Goal: Information Seeking & Learning: Learn about a topic

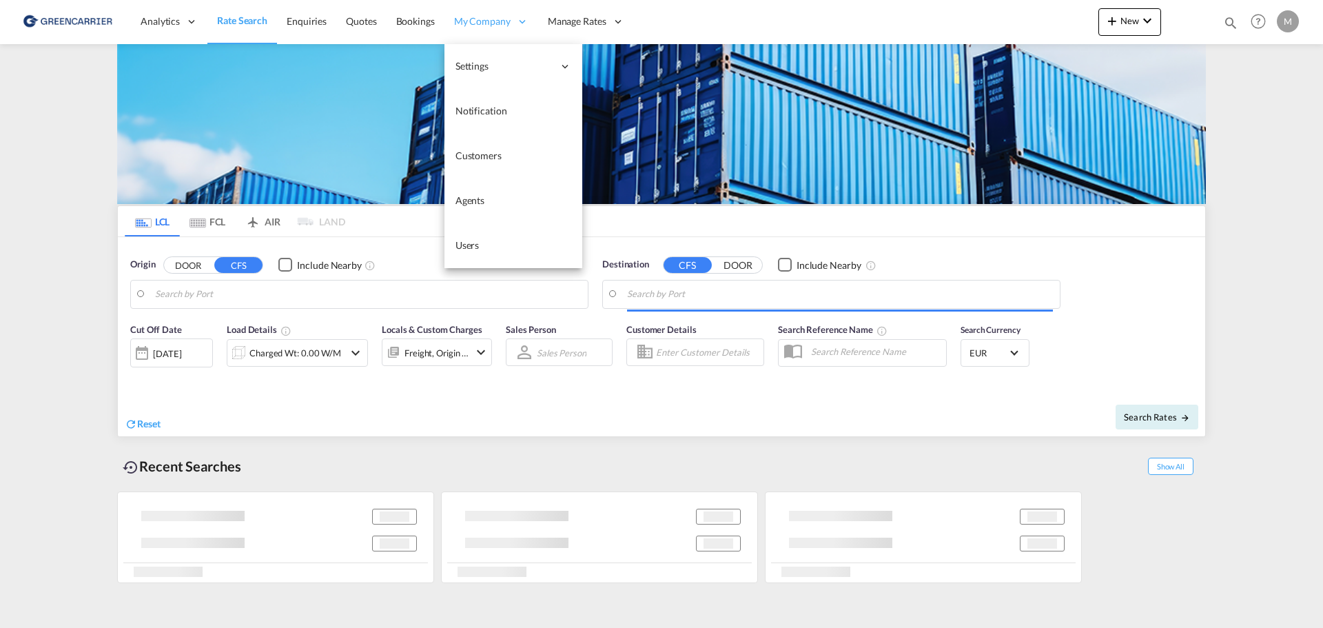
type input "Xiamen Pt, FJ, CNXMG"
type input "[GEOGRAPHIC_DATA] ([GEOGRAPHIC_DATA]), [GEOGRAPHIC_DATA]"
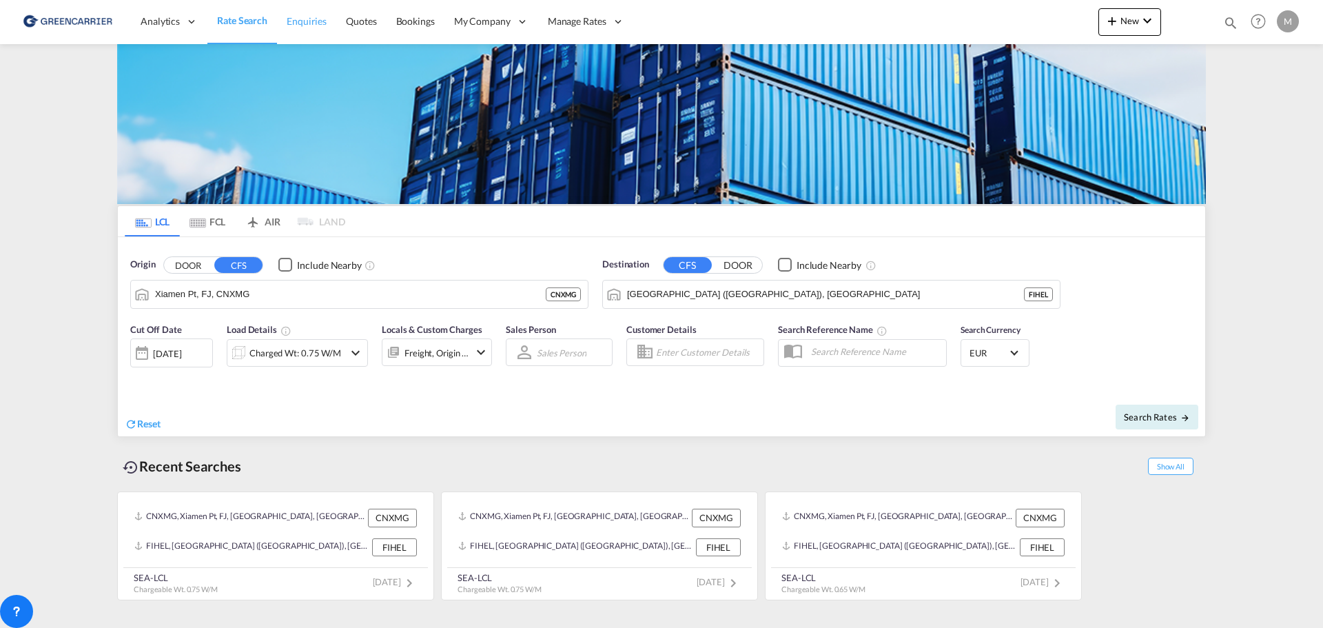
click at [320, 40] on link "Enquiries" at bounding box center [306, 21] width 59 height 45
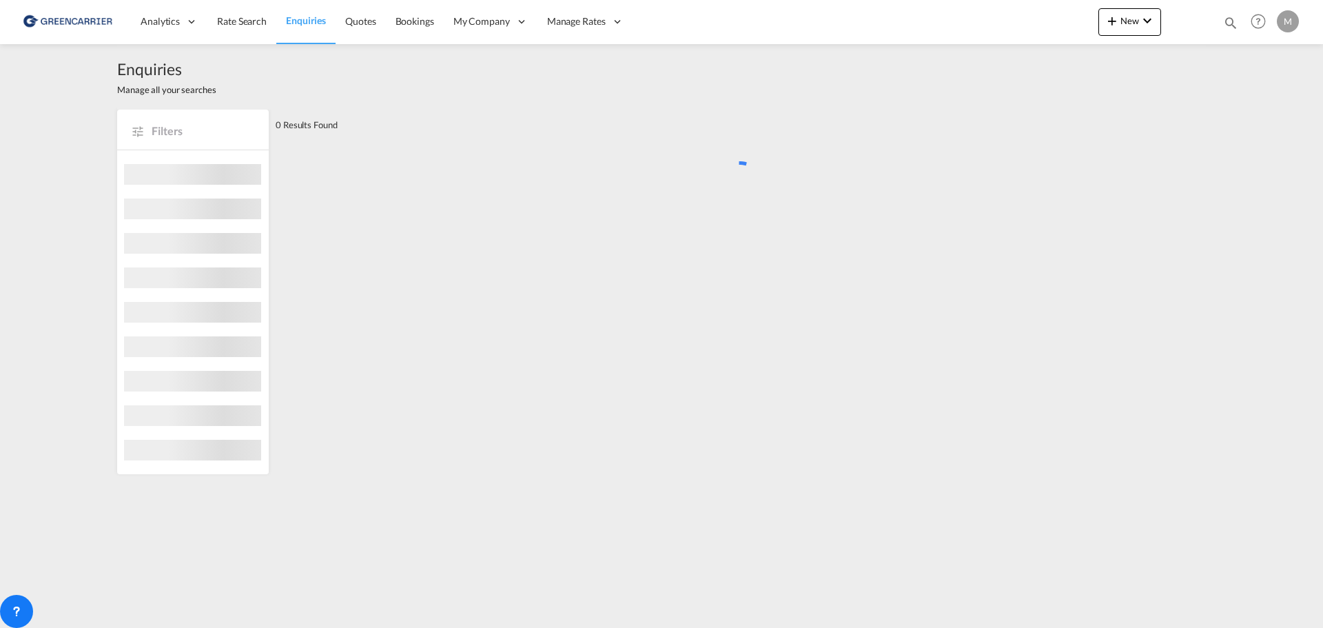
click at [309, 17] on span "Enquiries" at bounding box center [306, 20] width 40 height 12
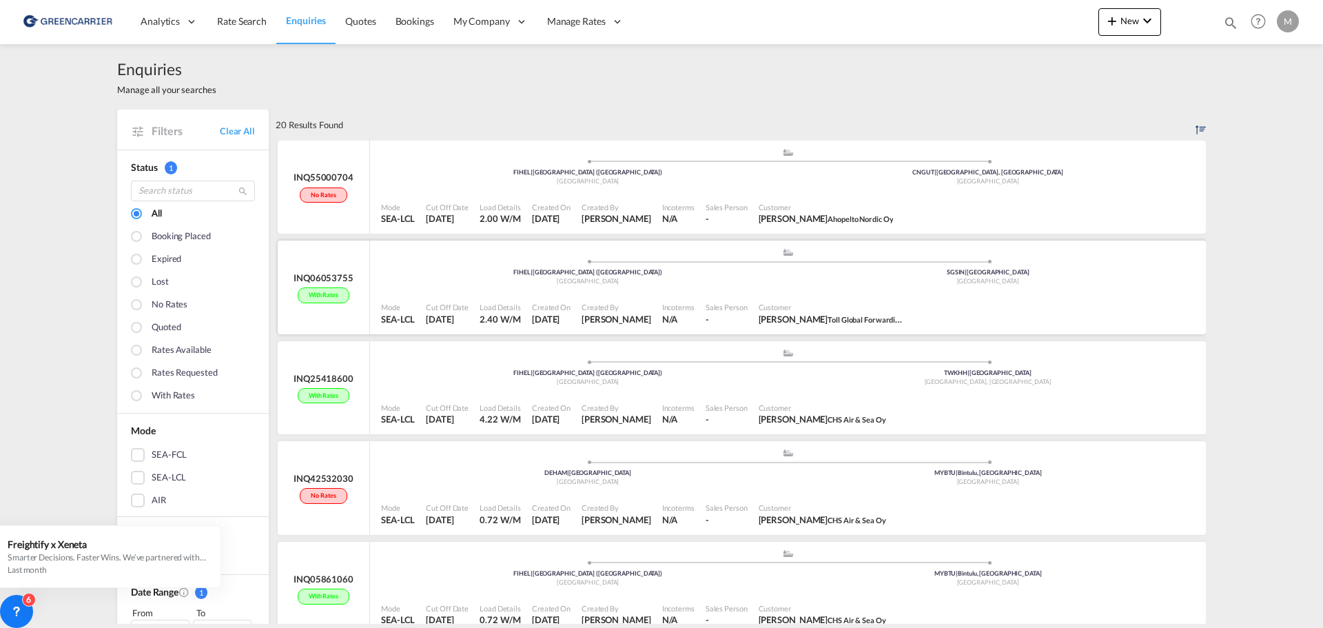
click at [584, 293] on div "Mode SEA-LCL Cut Off Date [DATE] Load Details 2.40 W/M Created On [DATE] Create…" at bounding box center [788, 313] width 836 height 42
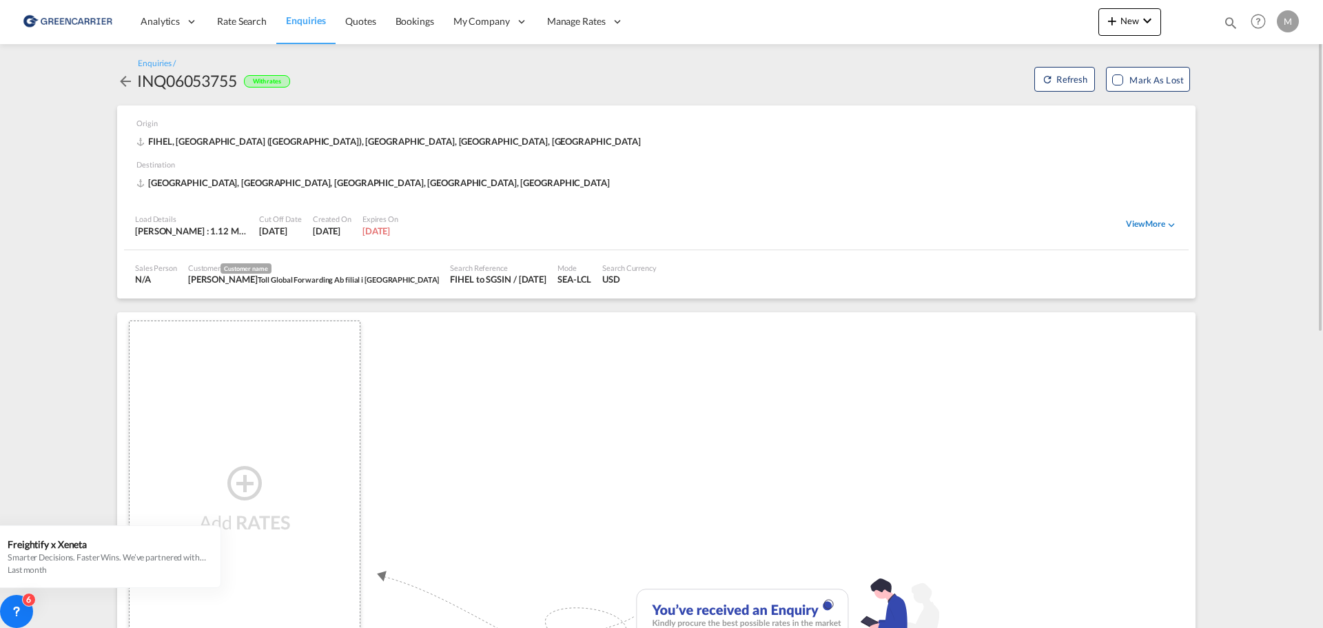
click at [1140, 223] on div "View More" at bounding box center [1152, 224] width 52 height 12
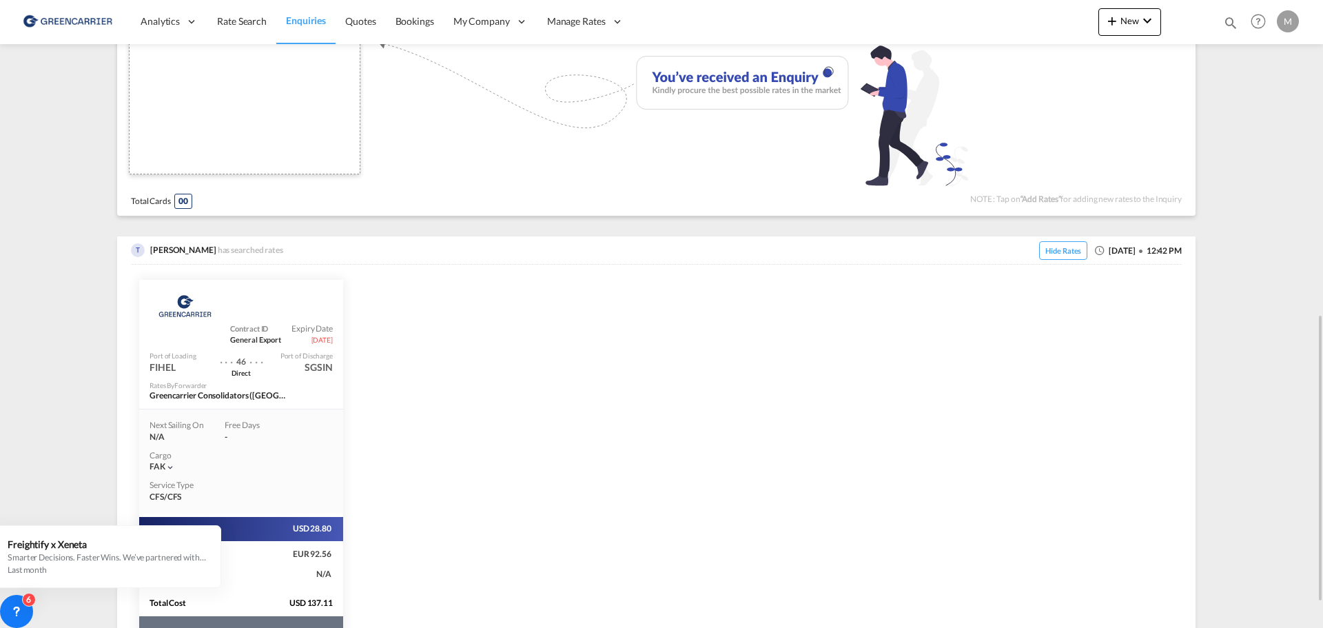
scroll to position [743, 0]
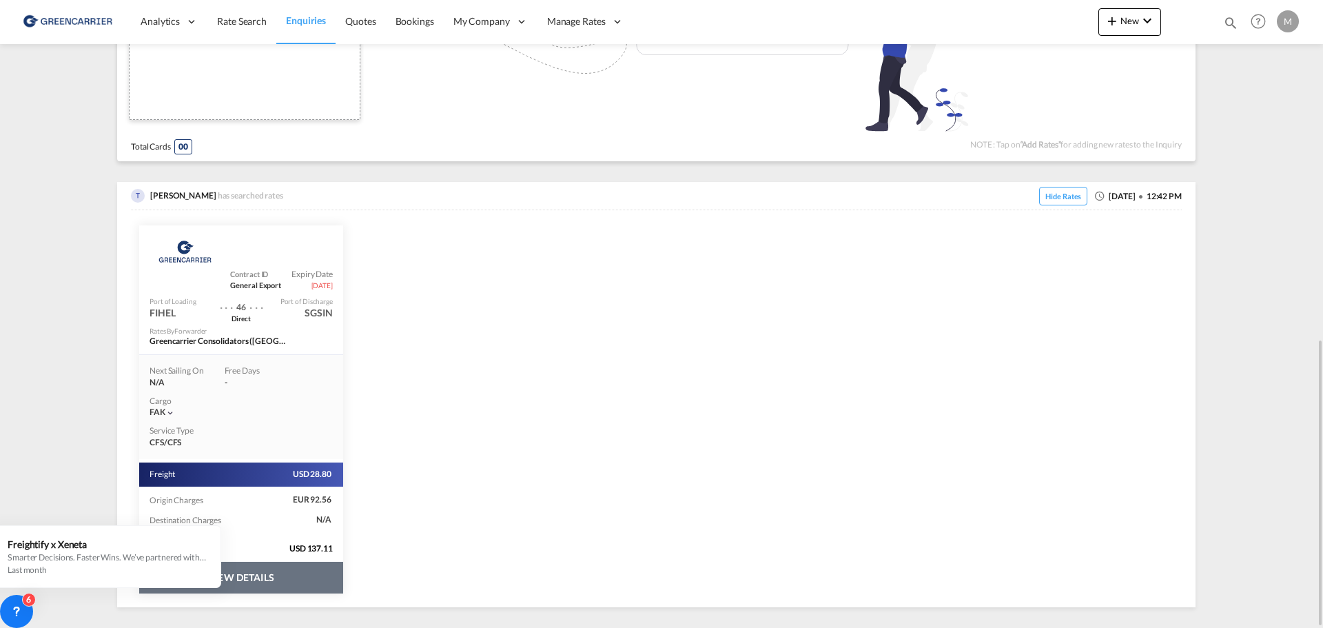
click at [258, 579] on button "VIEW DETAILS" at bounding box center [241, 578] width 204 height 32
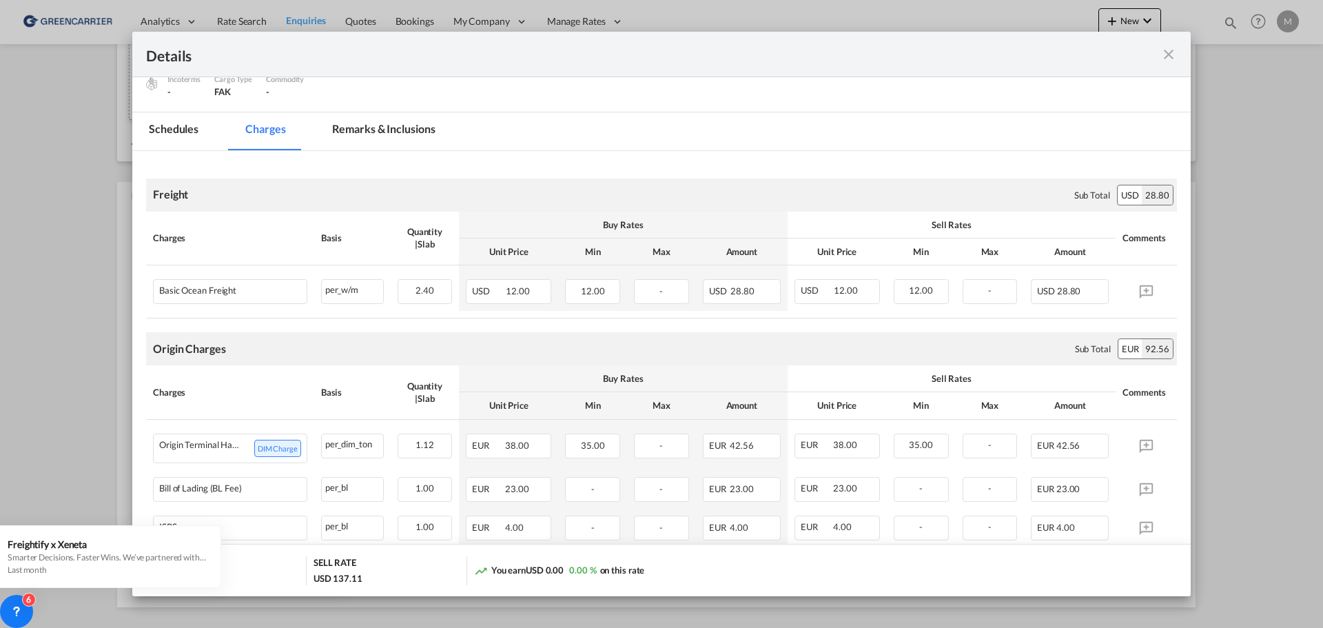
scroll to position [284, 0]
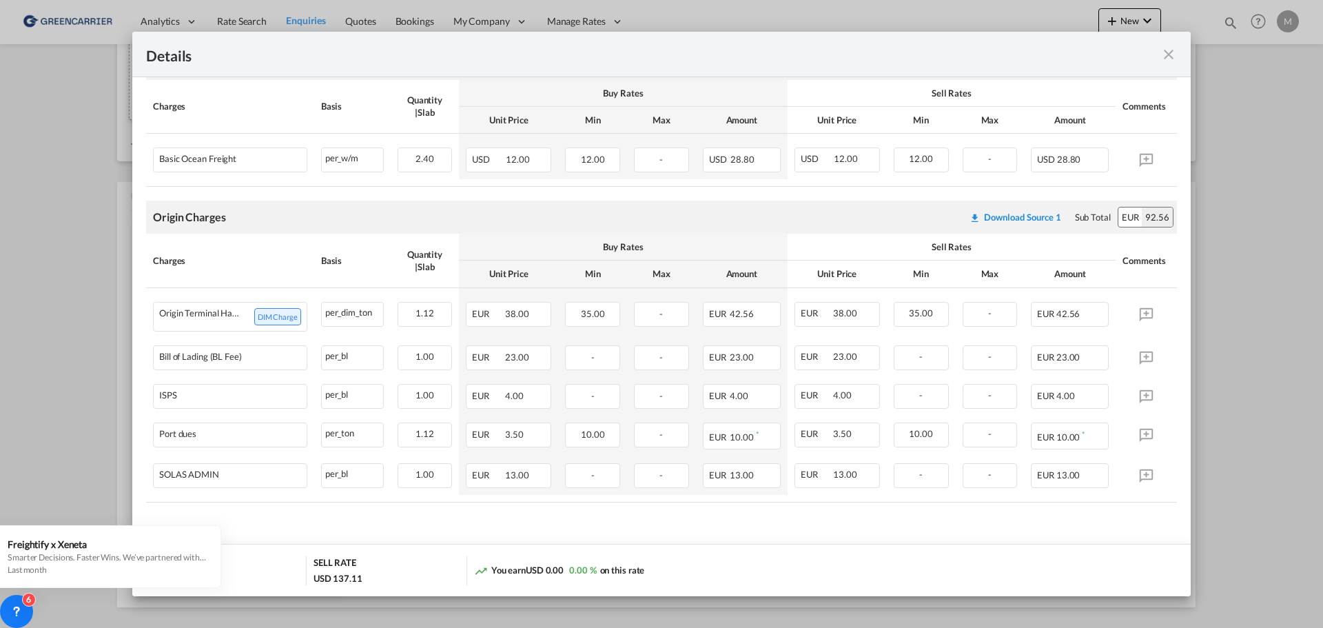
click at [1169, 56] on md-icon "icon-close fg-AAA8AD m-0 cursor" at bounding box center [1168, 54] width 17 height 17
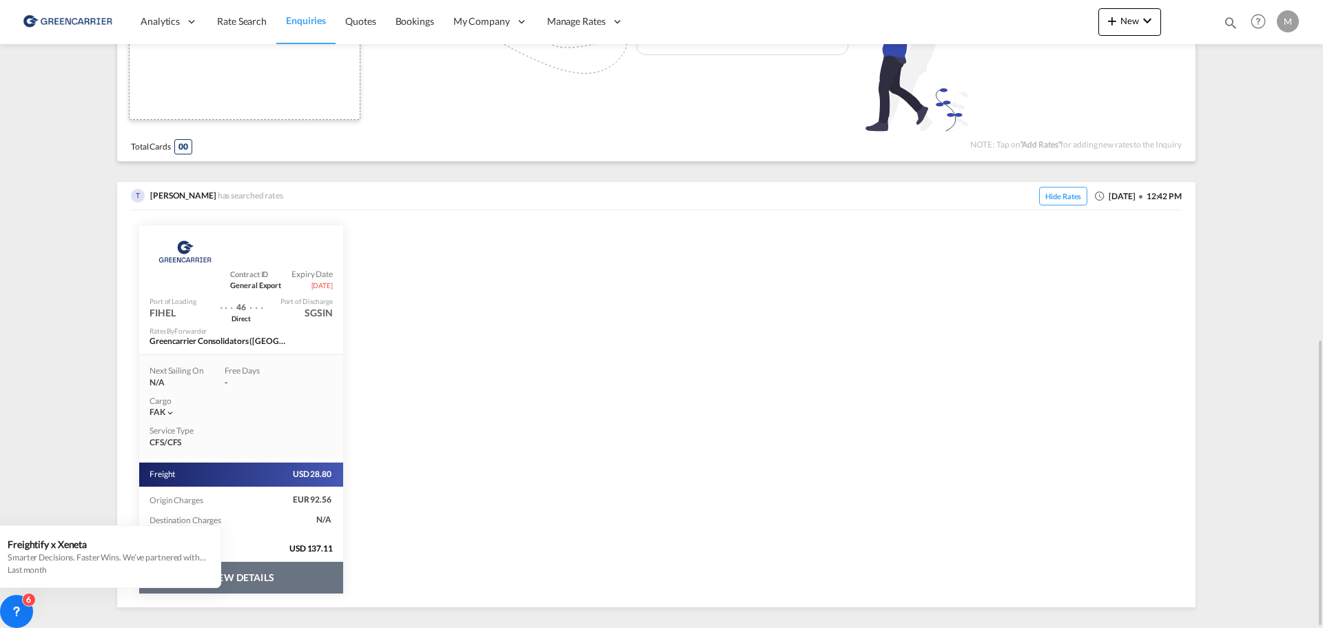
scroll to position [0, 0]
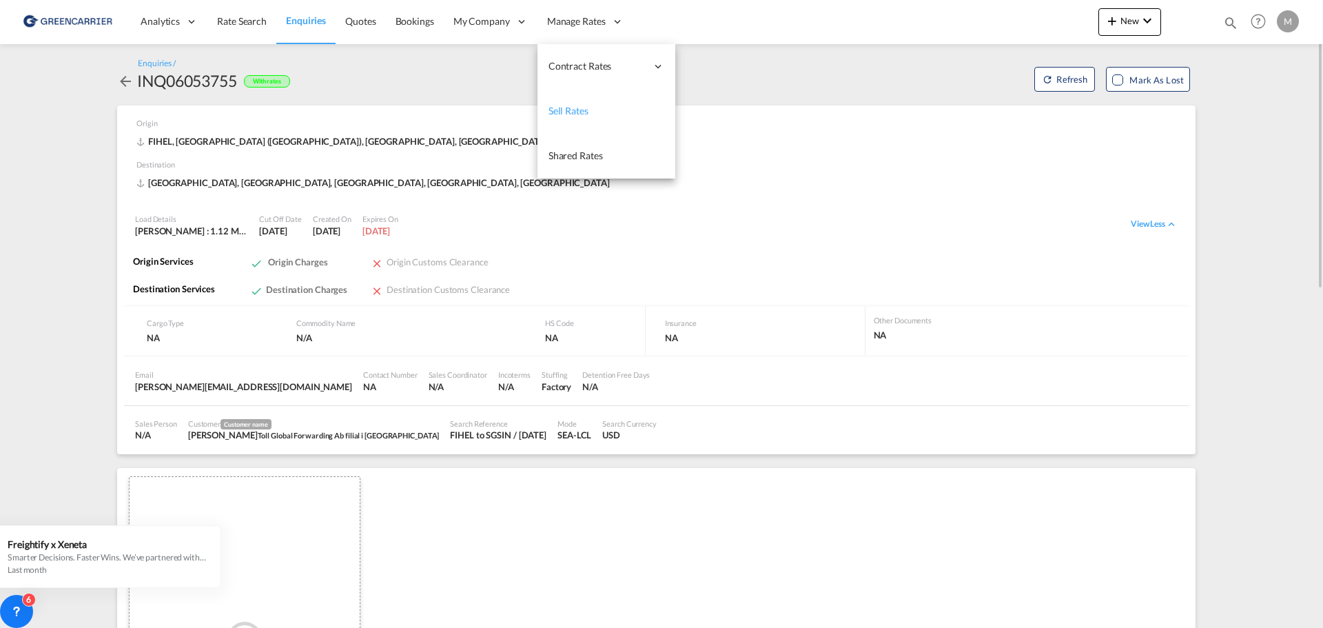
click at [590, 112] on link "Sell Rates" at bounding box center [606, 111] width 138 height 45
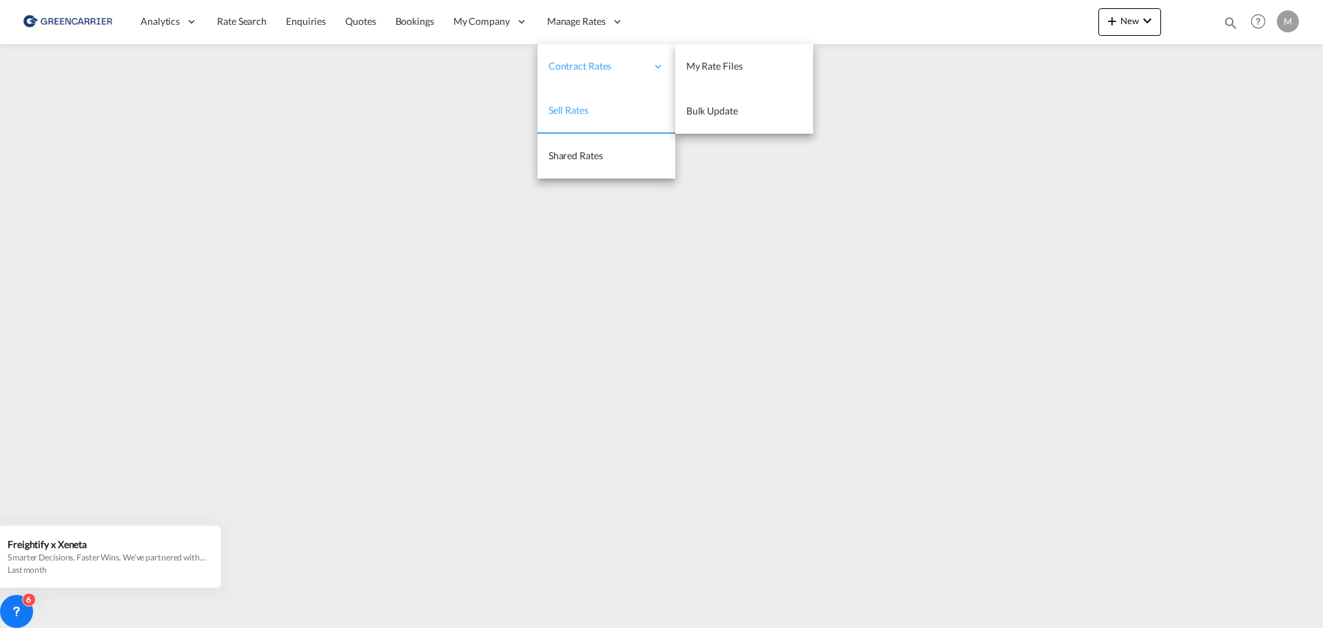
click at [550, 67] on span "Contract Rates" at bounding box center [597, 66] width 98 height 14
click at [553, 68] on span "Contract Rates" at bounding box center [597, 66] width 98 height 14
click at [675, 52] on link "My Rate Files" at bounding box center [744, 66] width 138 height 45
